Goal: Navigation & Orientation: Find specific page/section

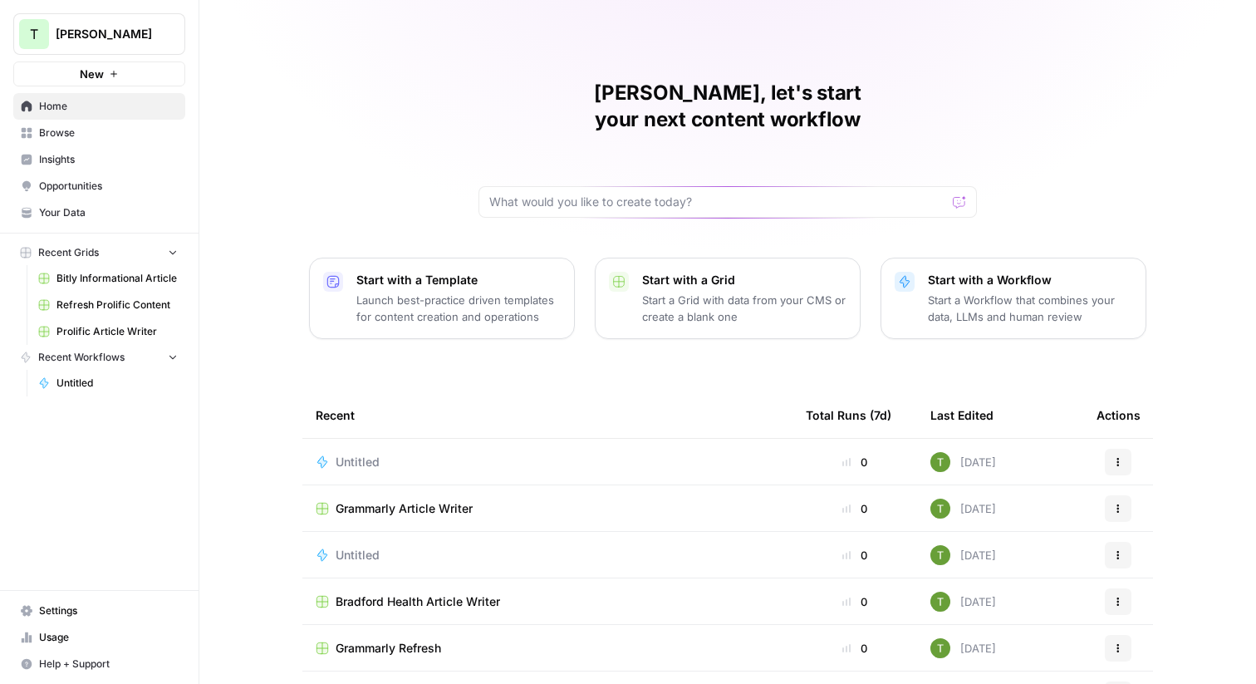
click at [51, 218] on span "Your Data" at bounding box center [108, 212] width 139 height 15
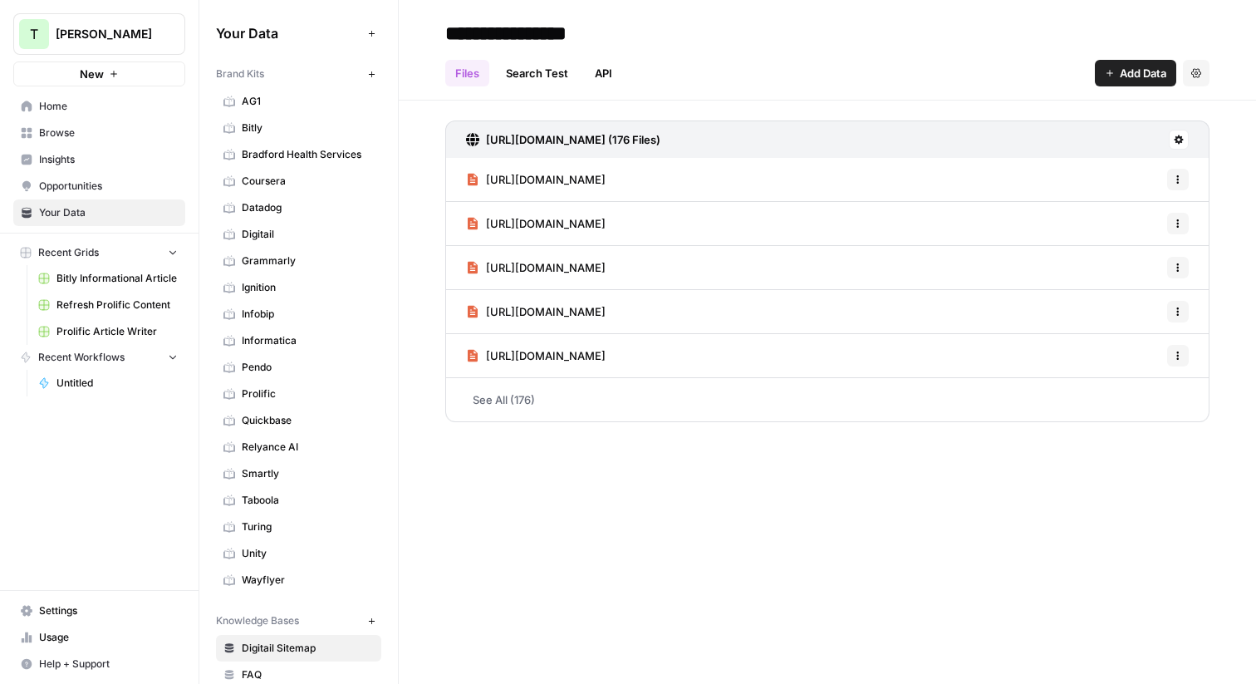
click at [277, 91] on link "AG1" at bounding box center [298, 101] width 165 height 27
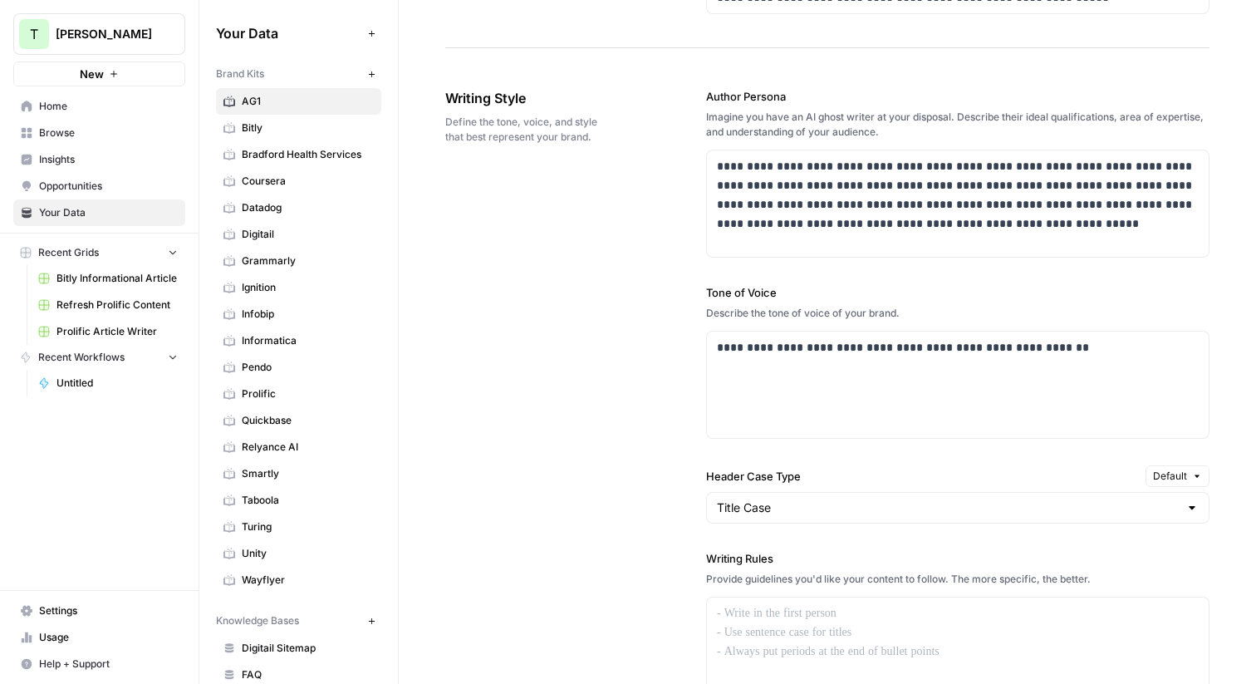
scroll to position [290, 0]
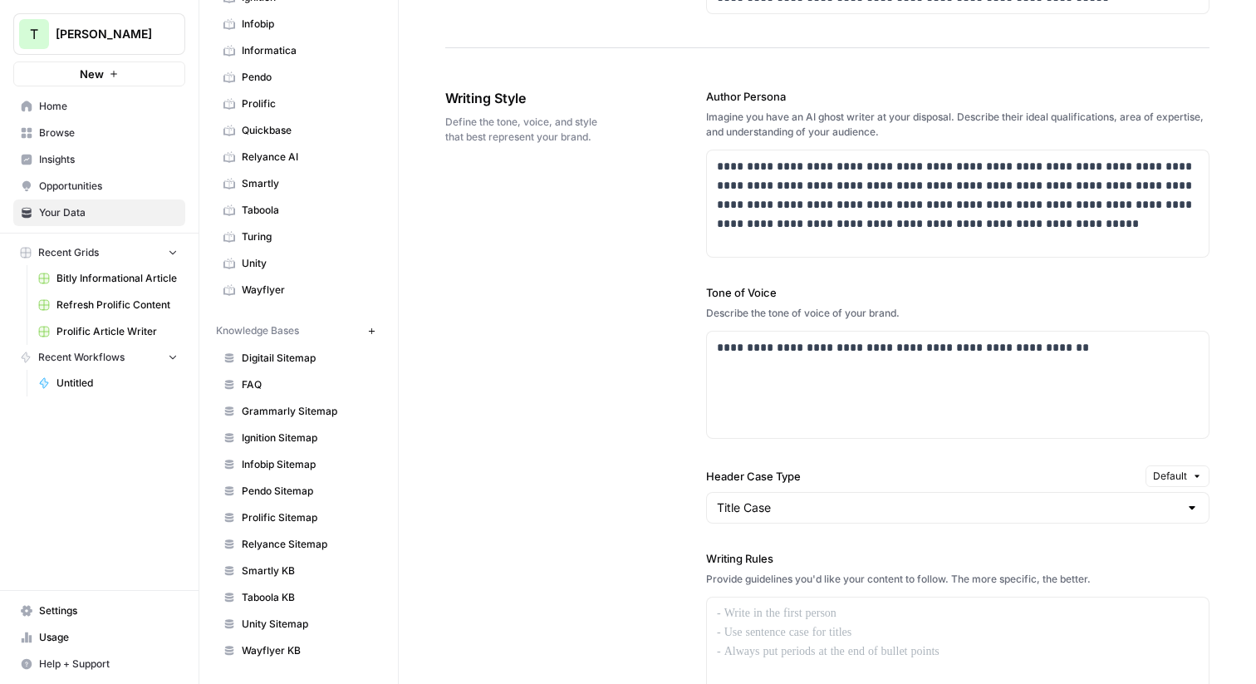
click at [267, 359] on span "Digitail Sitemap" at bounding box center [308, 358] width 132 height 15
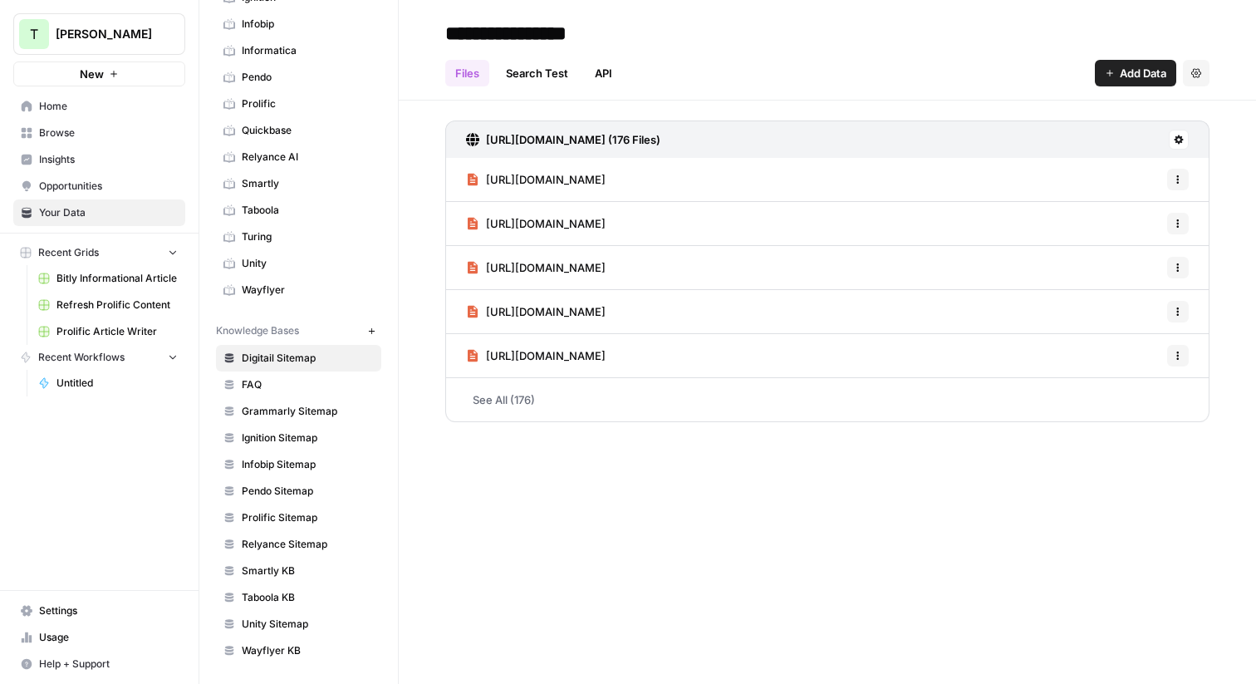
click at [726, 56] on div "Files Search Test API Add Data Settings" at bounding box center [827, 67] width 764 height 40
click at [68, 382] on span "Untitled" at bounding box center [116, 382] width 121 height 15
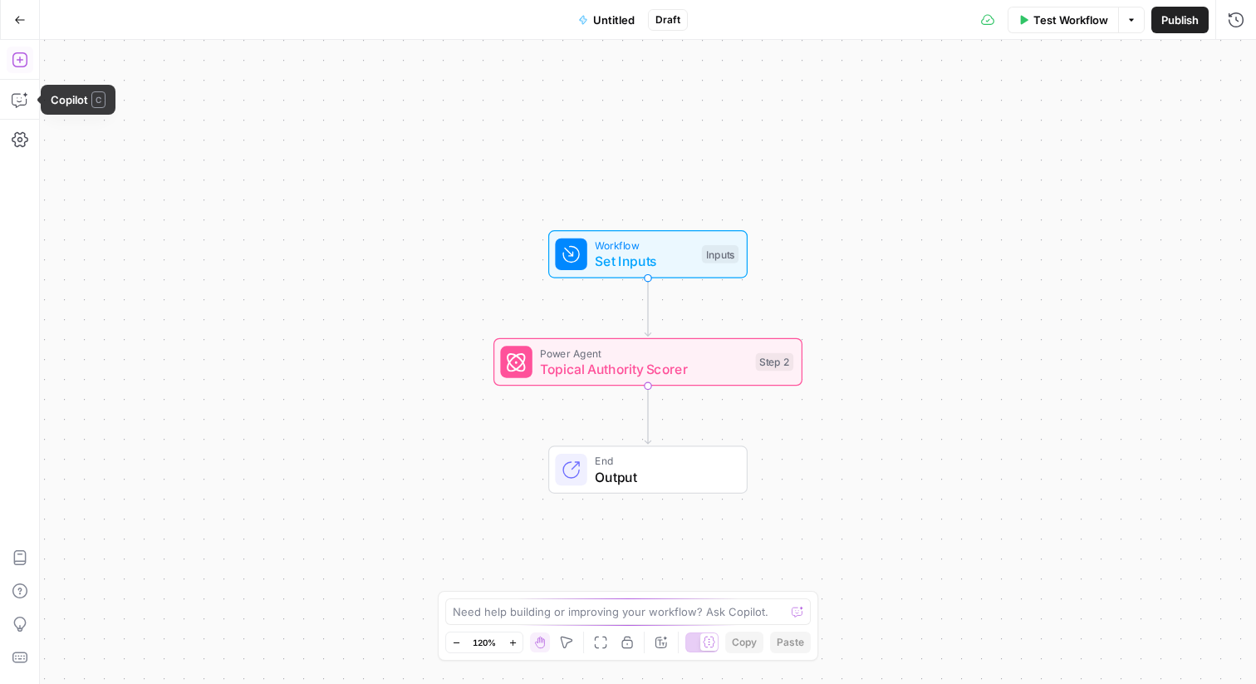
click at [16, 57] on icon "button" at bounding box center [20, 59] width 17 height 17
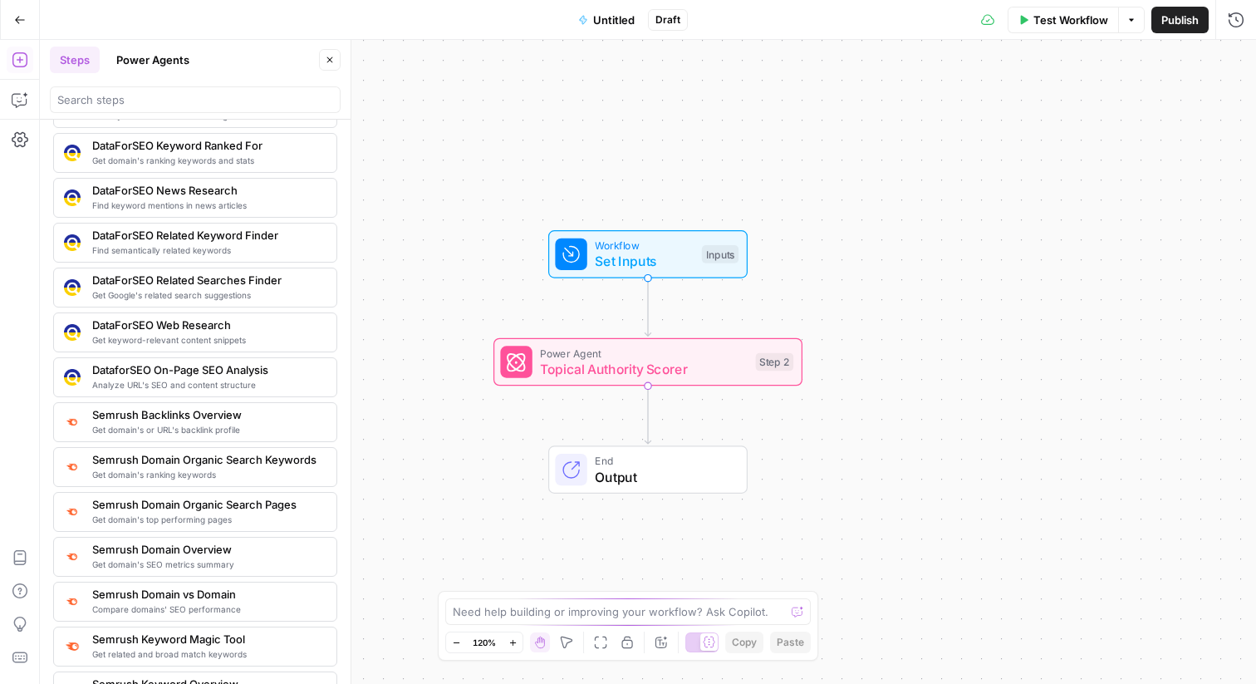
scroll to position [1607, 0]
click at [135, 105] on input "search" at bounding box center [195, 99] width 276 height 17
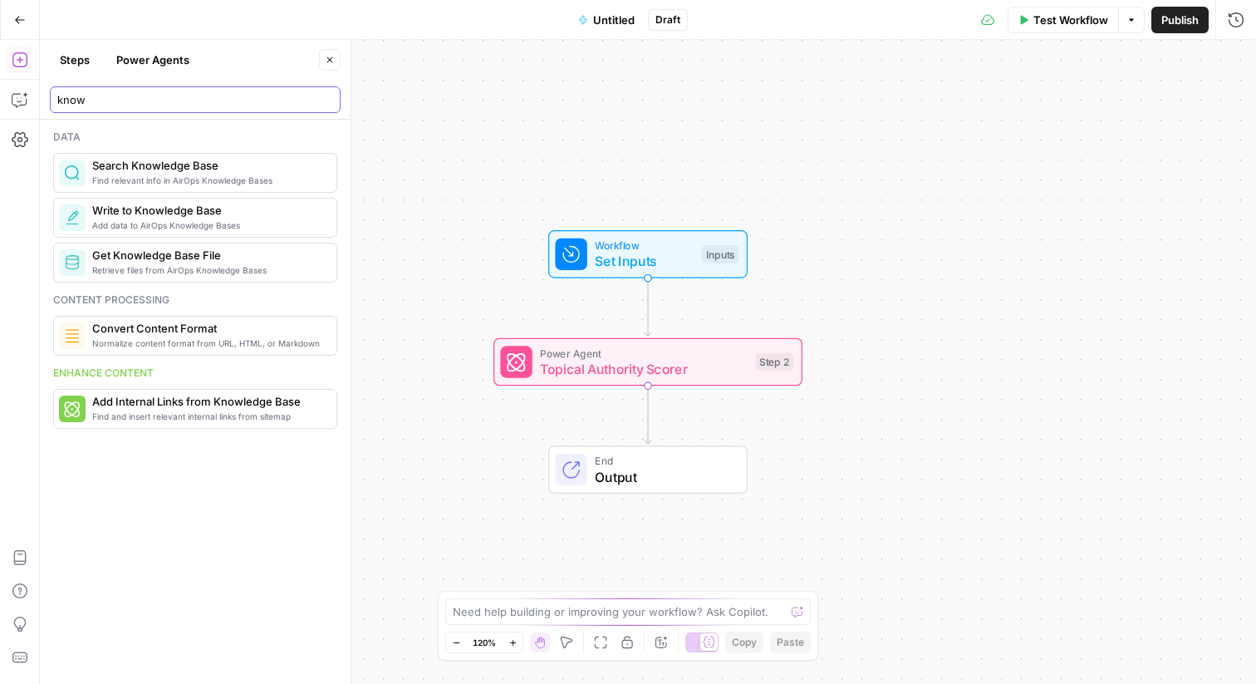
scroll to position [0, 0]
type input "know"
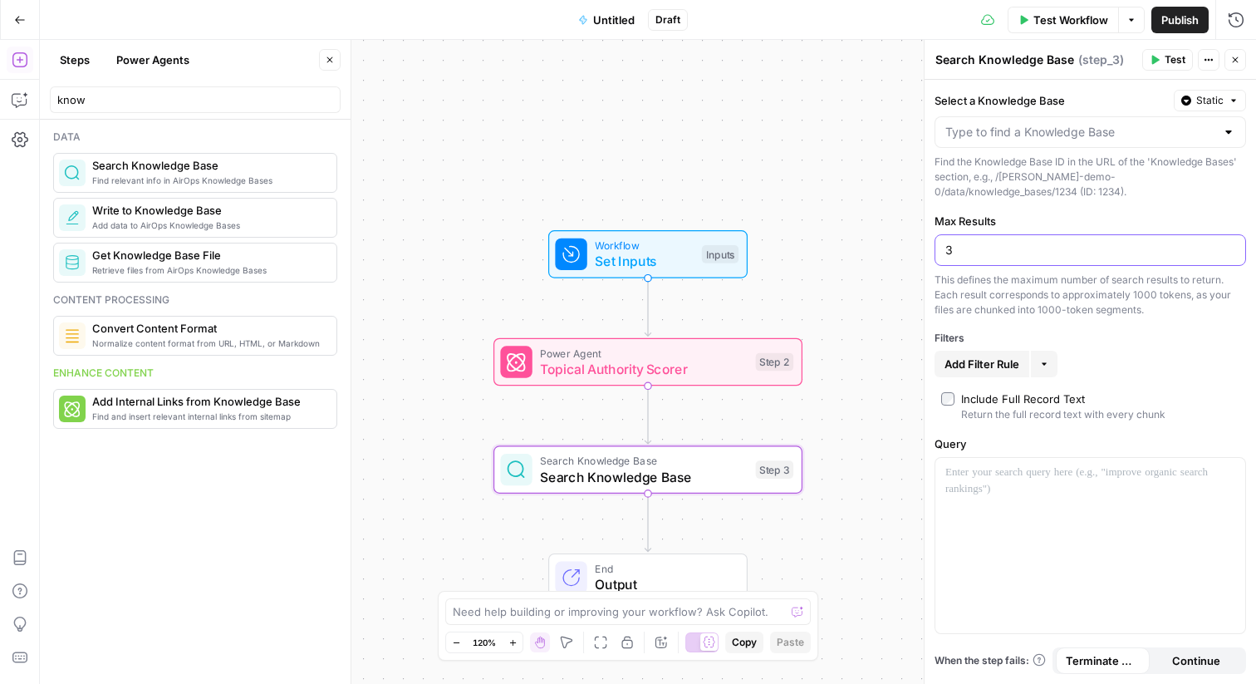
drag, startPoint x: 979, startPoint y: 245, endPoint x: 893, endPoint y: 244, distance: 86.4
click at [893, 244] on body "T [PERSON_NAME] Demo New Home Browse Insights Opportunities Your Data Recent Gr…" at bounding box center [628, 342] width 1256 height 684
click at [953, 482] on div at bounding box center [1090, 545] width 310 height 175
click at [21, 14] on icon "button" at bounding box center [20, 20] width 12 height 12
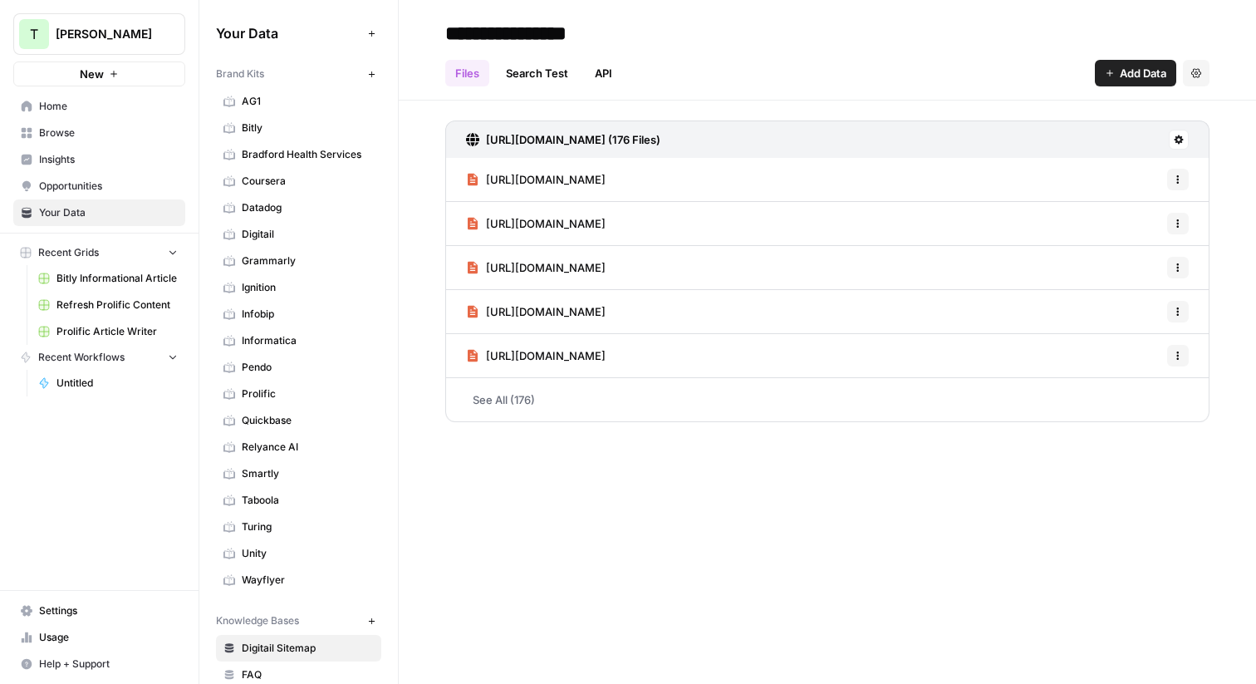
click at [62, 380] on span "Untitled" at bounding box center [116, 382] width 121 height 15
click at [68, 213] on span "Your Data" at bounding box center [108, 212] width 139 height 15
click at [1127, 70] on span "Add Data" at bounding box center [1143, 73] width 47 height 17
click at [857, 36] on h2 "**********" at bounding box center [827, 33] width 764 height 27
click at [39, 105] on span "Home" at bounding box center [108, 106] width 139 height 15
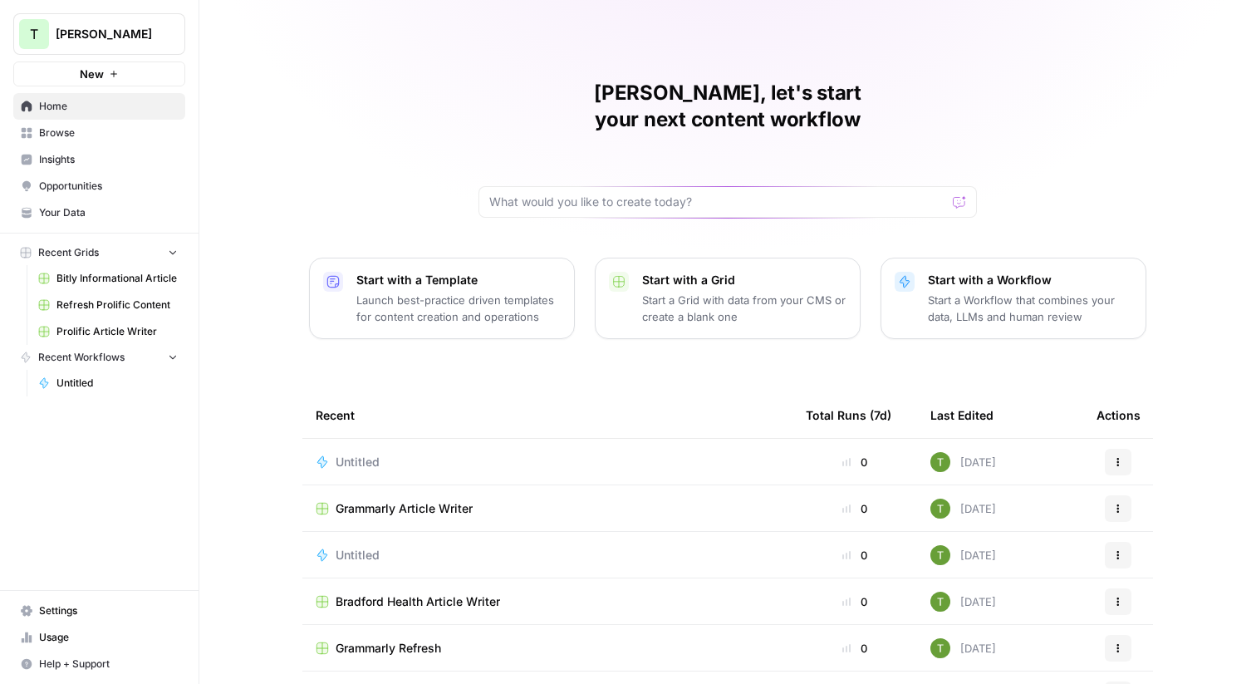
click at [307, 69] on div "[PERSON_NAME], let's start your next content workflow Start with a Template Lau…" at bounding box center [727, 395] width 1057 height 791
